Goal: Task Accomplishment & Management: Complete application form

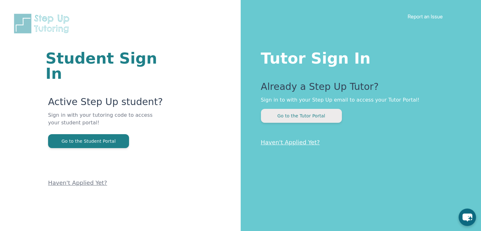
click at [302, 119] on button "Go to the Tutor Portal" at bounding box center [301, 116] width 81 height 14
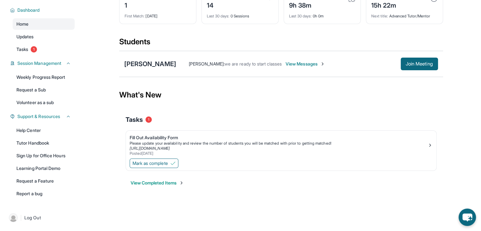
scroll to position [47, 0]
click at [172, 162] on img at bounding box center [172, 163] width 5 height 5
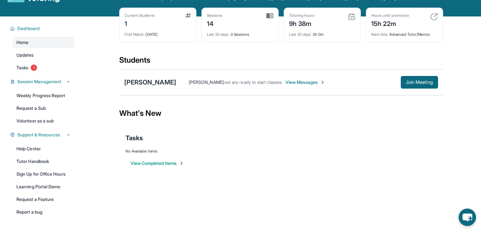
scroll to position [4, 0]
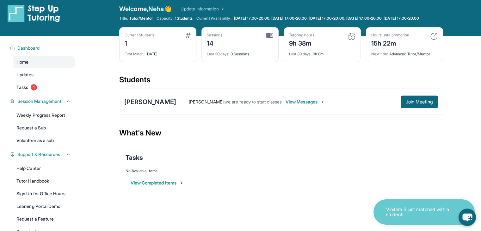
click at [316, 105] on span "View Messages" at bounding box center [305, 102] width 40 height 6
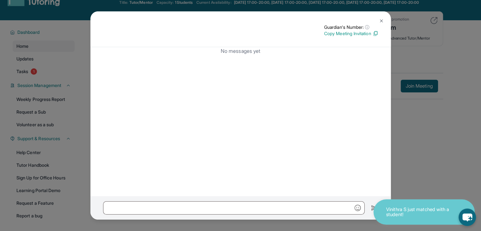
scroll to position [47, 0]
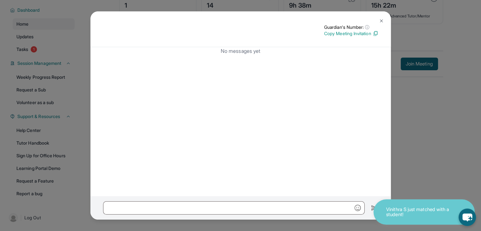
click at [379, 18] on img at bounding box center [381, 20] width 5 height 5
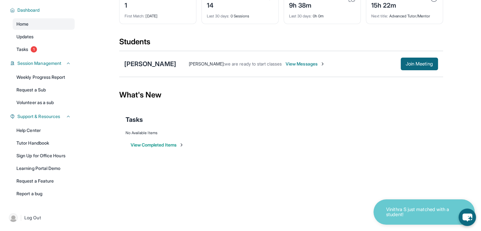
click at [291, 64] on span "View Messages" at bounding box center [305, 64] width 40 height 6
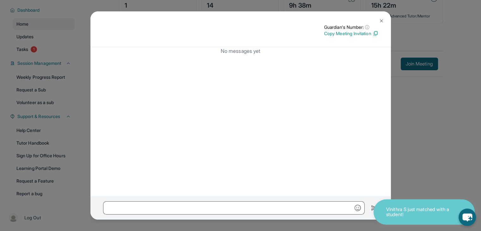
click at [379, 23] on img at bounding box center [381, 20] width 5 height 5
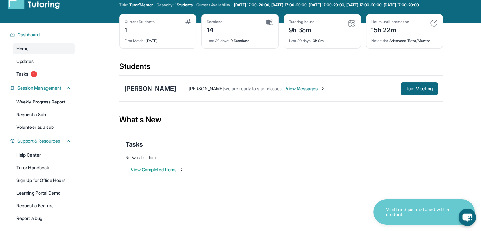
scroll to position [0, 0]
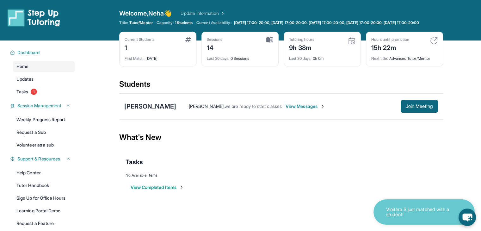
click at [30, 97] on link "Tasks 1" at bounding box center [44, 91] width 62 height 11
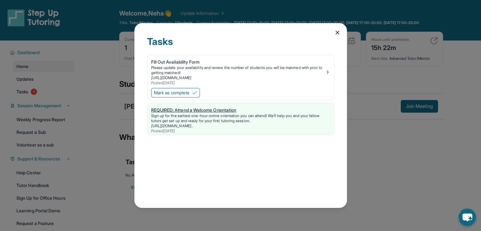
click at [193, 104] on link "REQUIRED: Attend a Welcome Orientation Sign up for the earliest one-hour online…" at bounding box center [240, 119] width 187 height 32
click at [167, 94] on span "Mark as complete" at bounding box center [171, 92] width 35 height 6
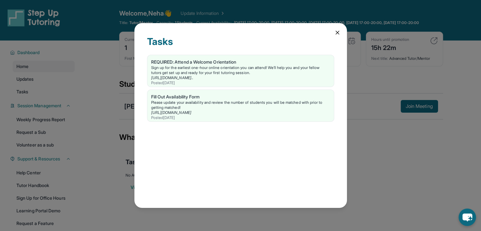
click at [336, 32] on icon at bounding box center [337, 32] width 3 height 3
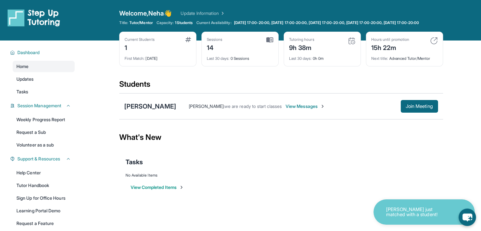
click at [305, 109] on span "View Messages" at bounding box center [305, 106] width 40 height 6
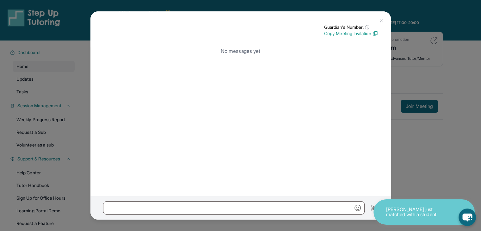
click at [338, 53] on p "No messages yet" at bounding box center [240, 51] width 275 height 8
click at [383, 19] on img at bounding box center [381, 20] width 5 height 5
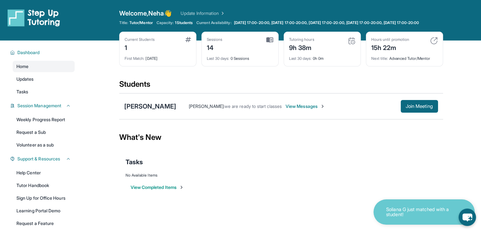
click at [303, 109] on span "View Messages" at bounding box center [305, 106] width 40 height 6
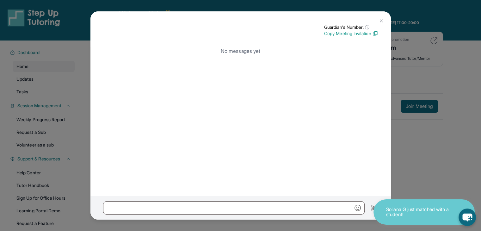
click at [381, 18] on img at bounding box center [381, 20] width 5 height 5
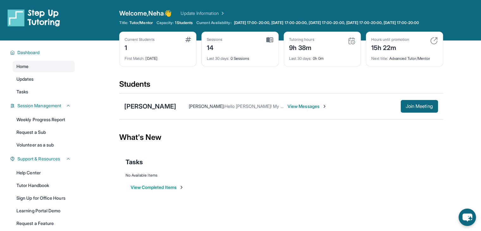
click at [298, 109] on span "View Messages" at bounding box center [307, 106] width 40 height 6
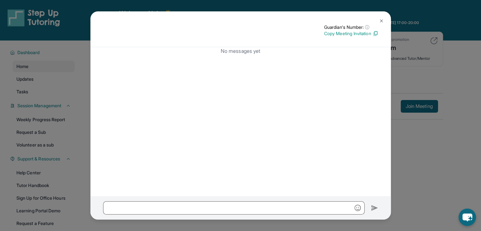
click at [383, 23] on img at bounding box center [381, 20] width 5 height 5
